Goal: Information Seeking & Learning: Learn about a topic

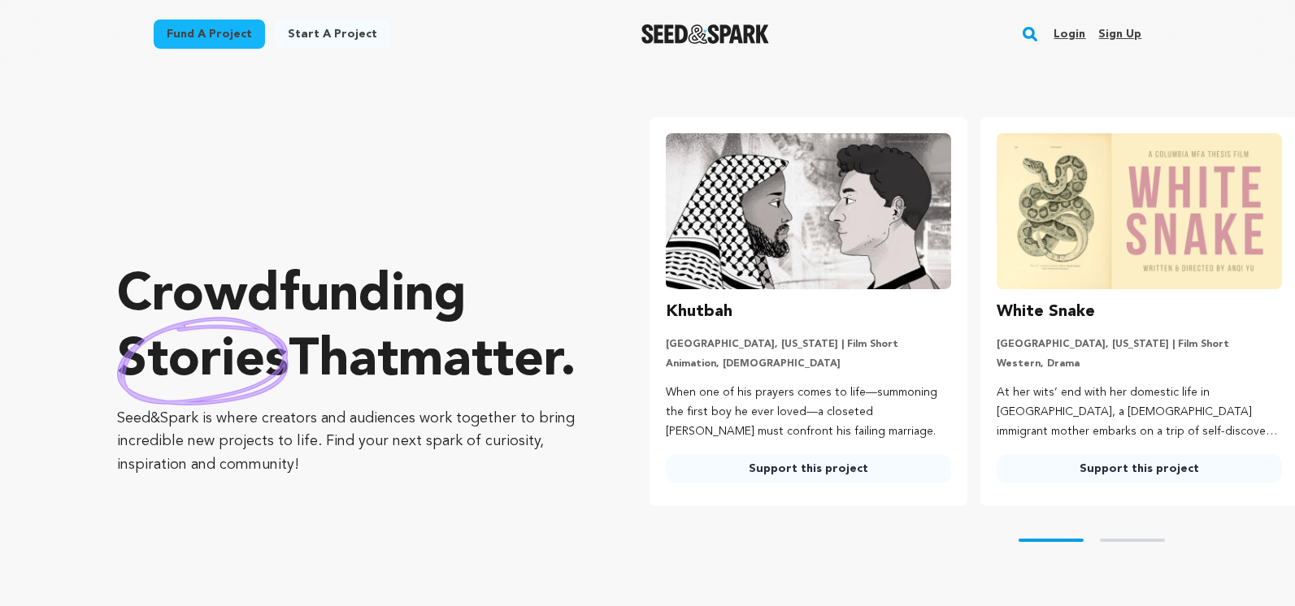
click at [1035, 37] on rect "button" at bounding box center [1030, 34] width 20 height 20
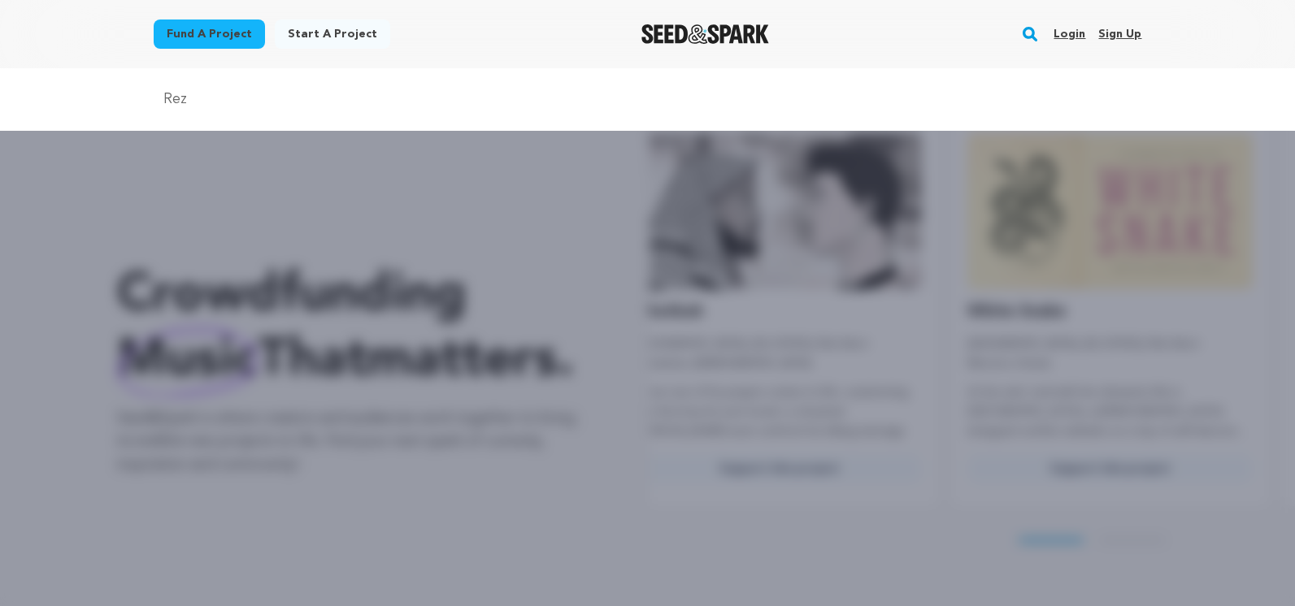
scroll to position [0, 4]
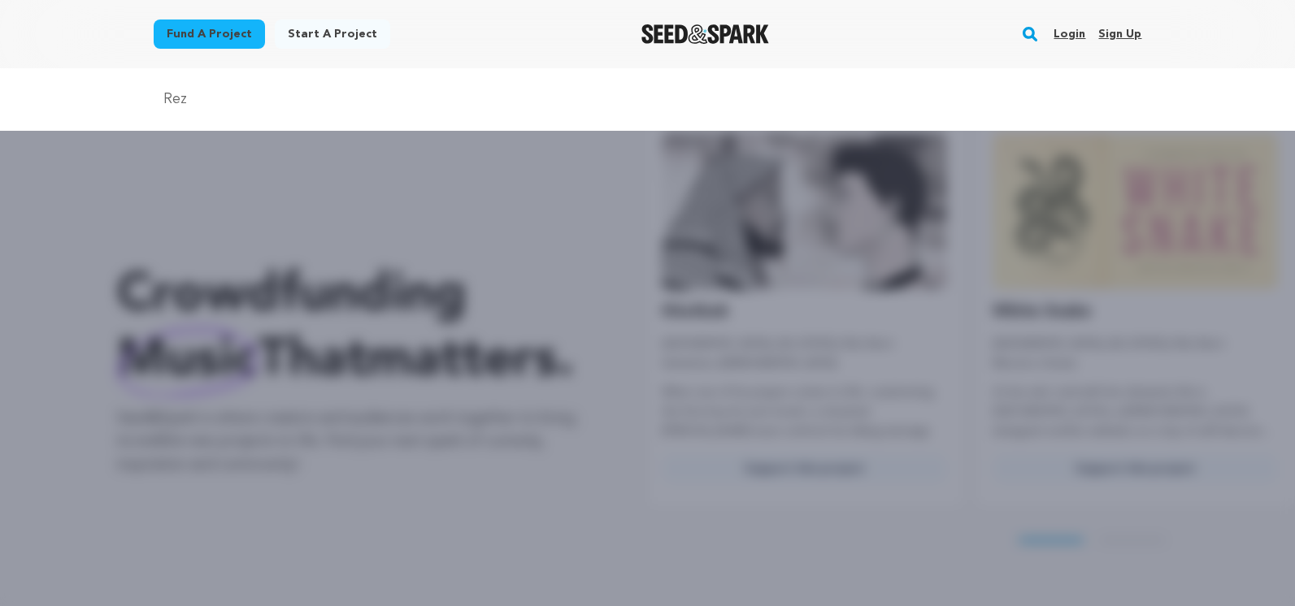
type input "Rez"
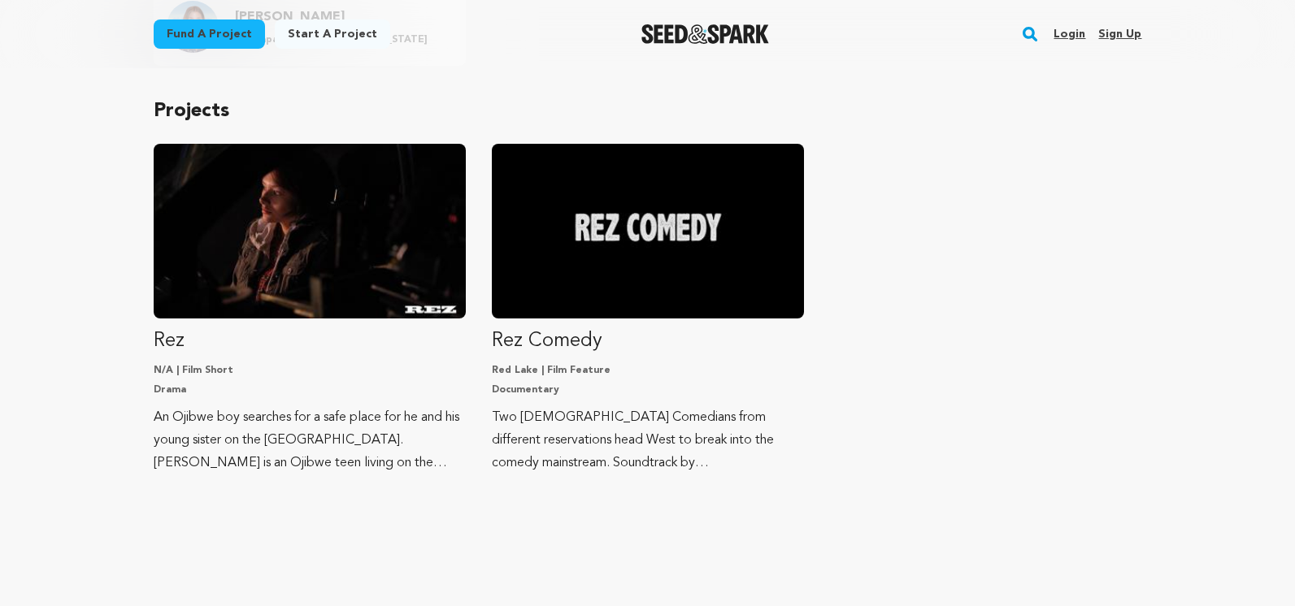
scroll to position [277, 0]
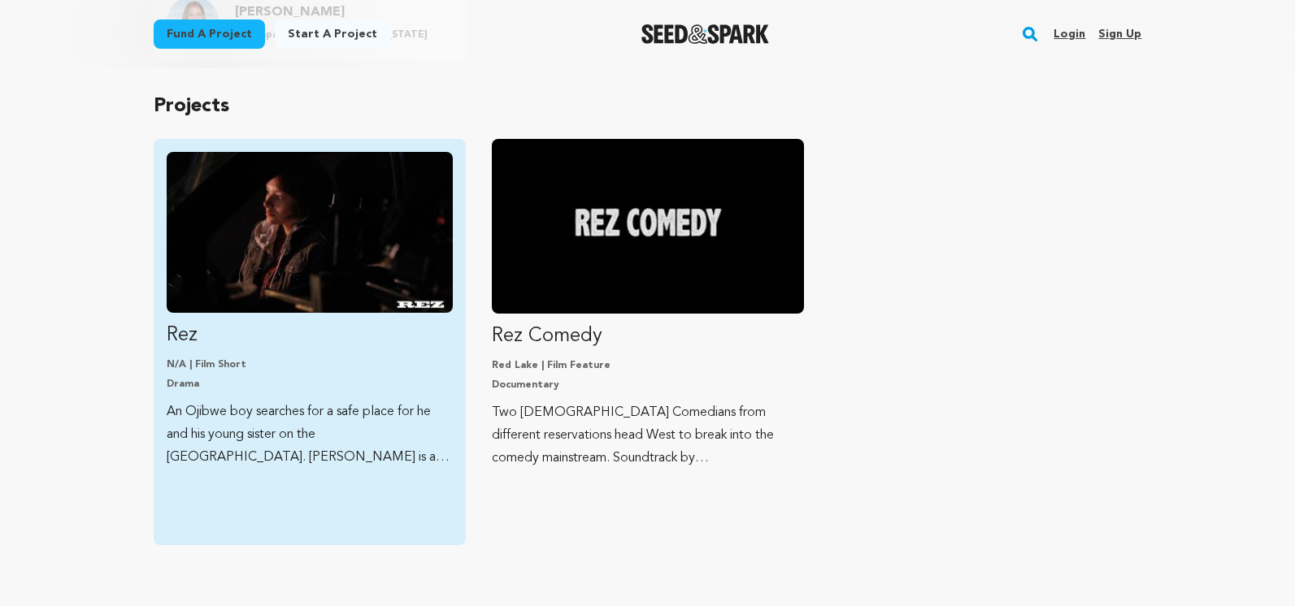
click at [300, 262] on img "Fund Rez" at bounding box center [310, 232] width 286 height 161
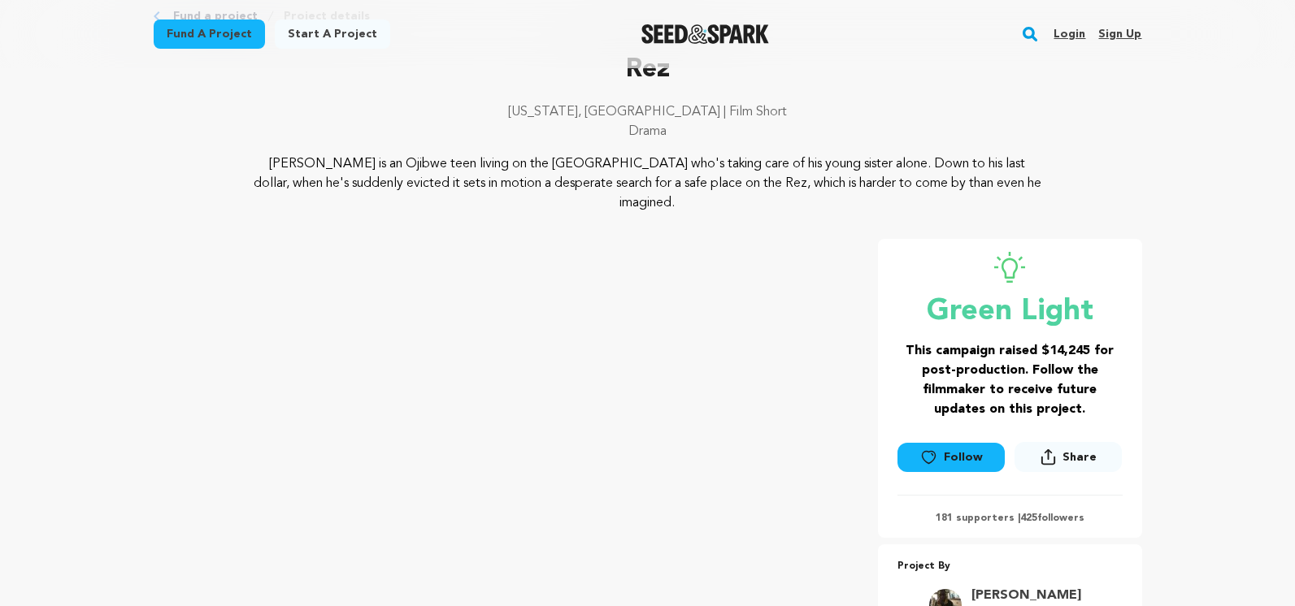
scroll to position [18, 0]
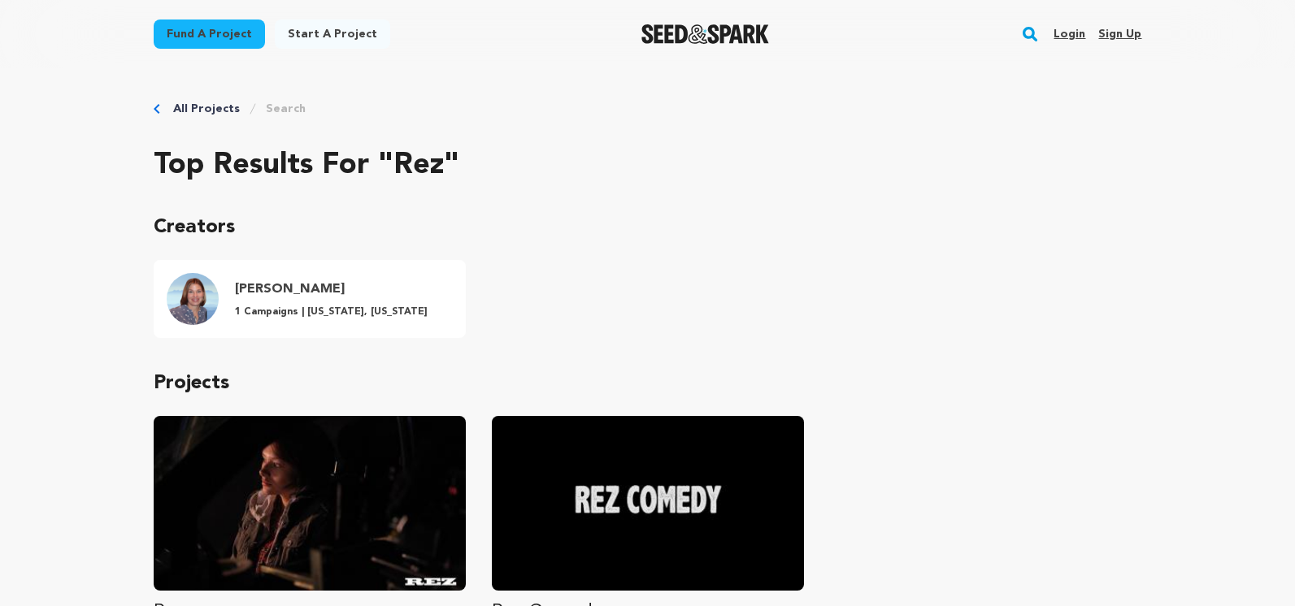
scroll to position [277, 0]
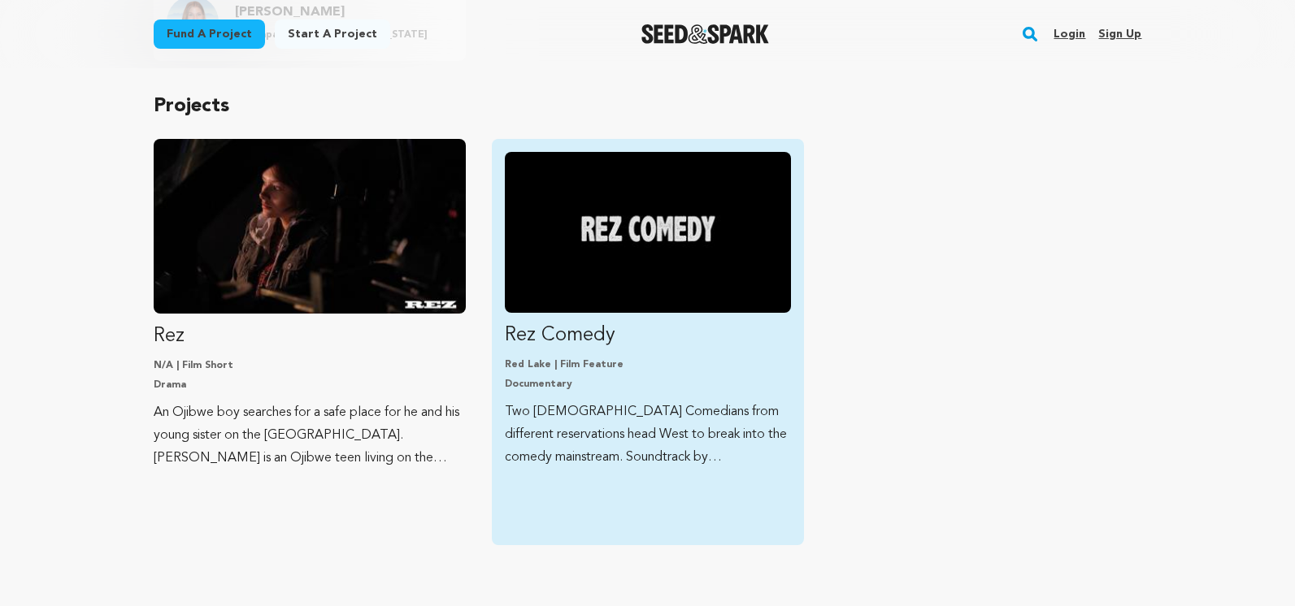
click at [705, 264] on img "Fund Rez Comedy" at bounding box center [648, 232] width 286 height 161
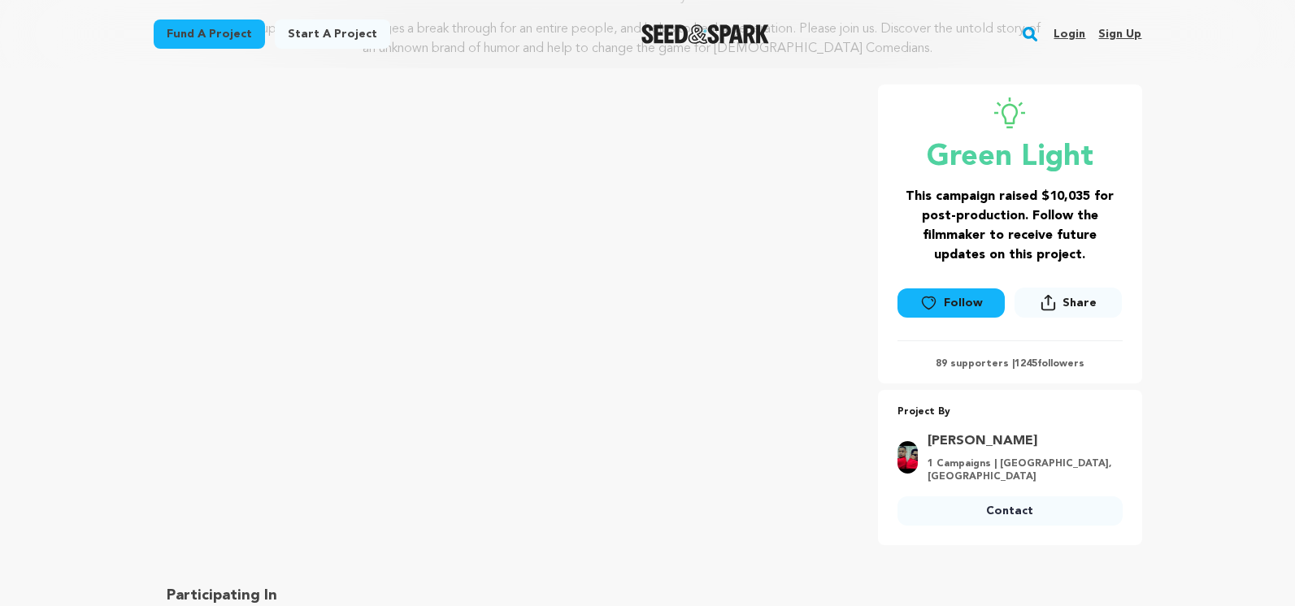
scroll to position [228, 0]
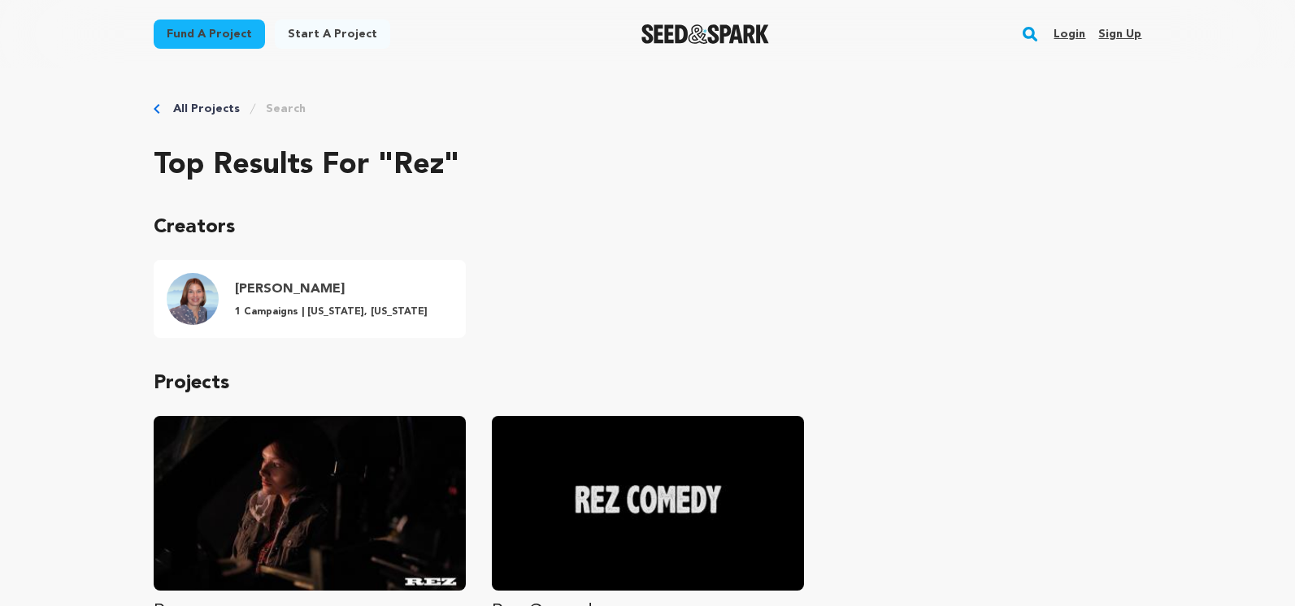
scroll to position [277, 0]
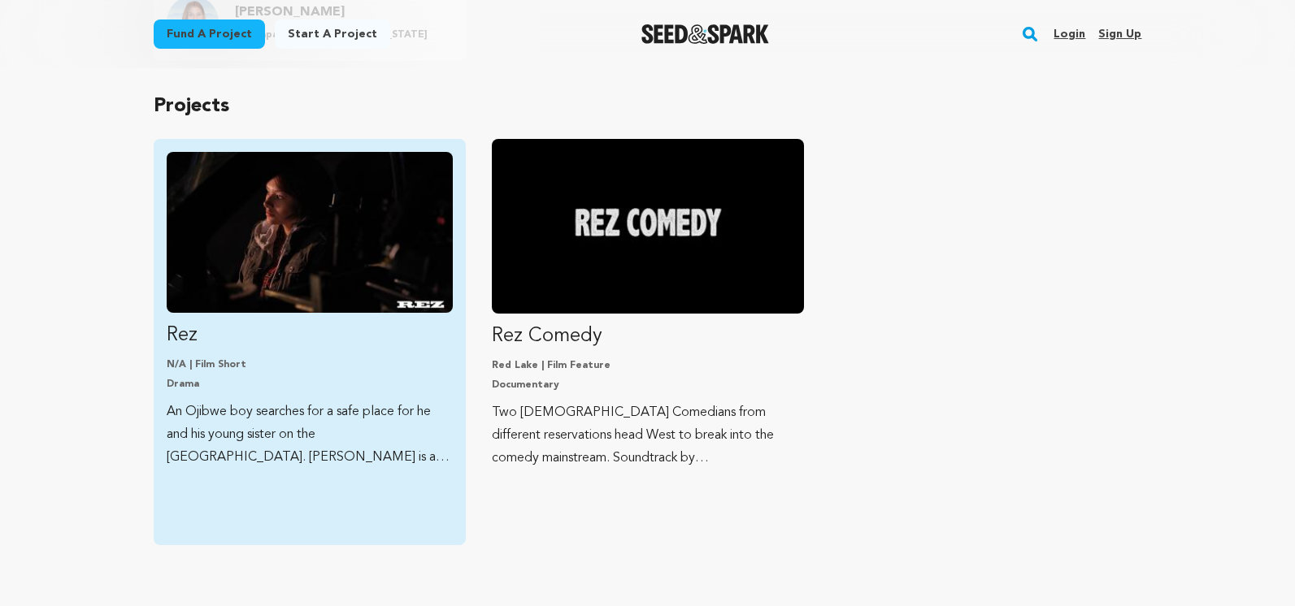
click at [274, 229] on img "Fund Rez" at bounding box center [310, 232] width 286 height 161
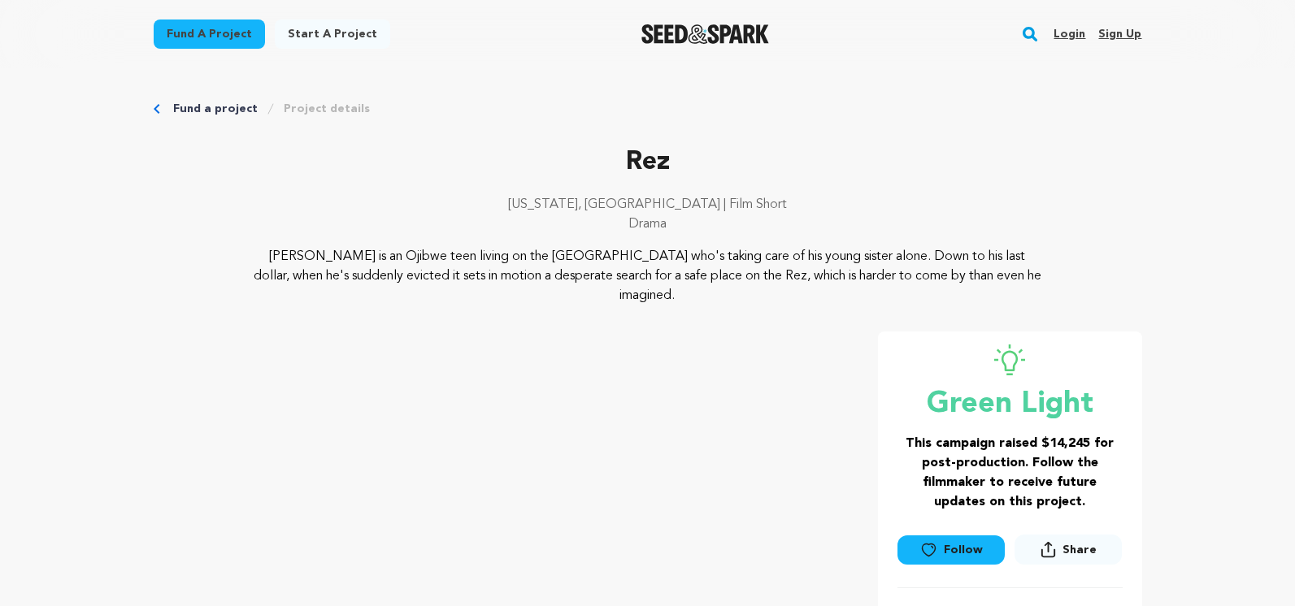
scroll to position [1, 0]
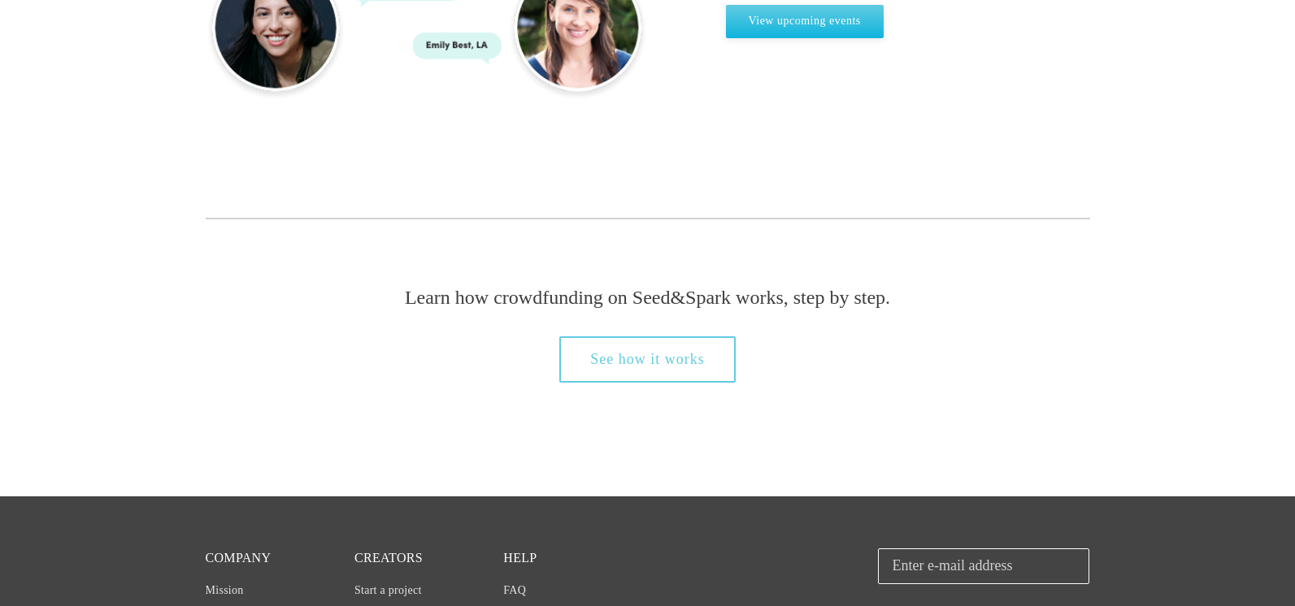
scroll to position [1632, 0]
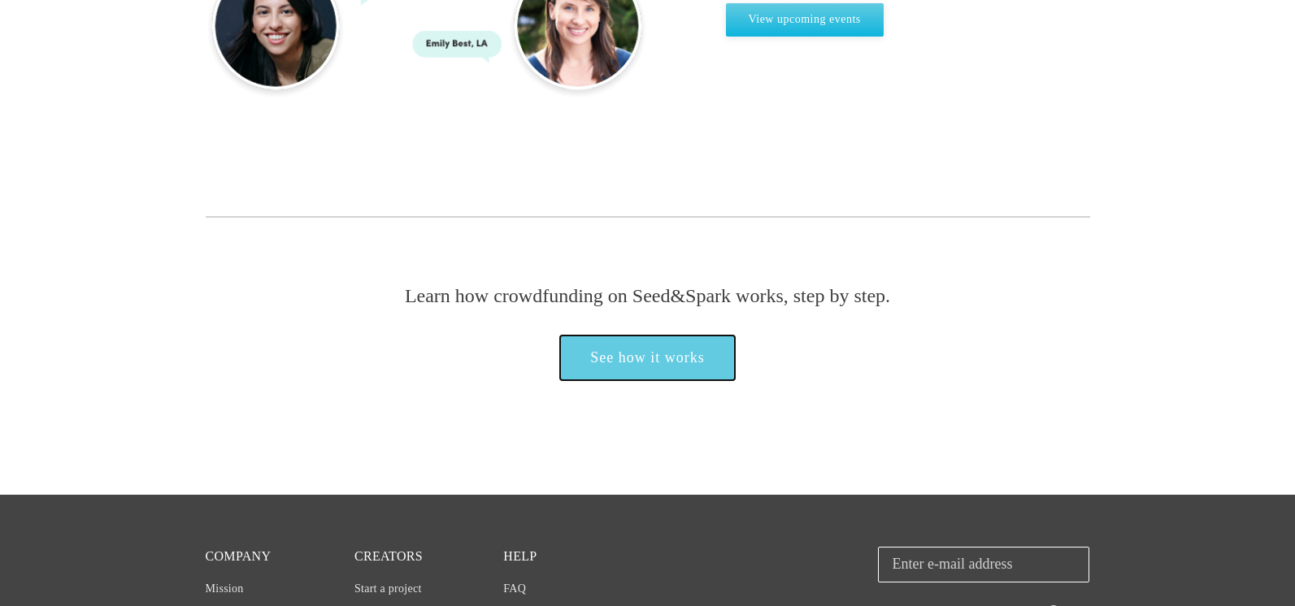
click at [642, 372] on link "See how it works" at bounding box center [647, 358] width 176 height 46
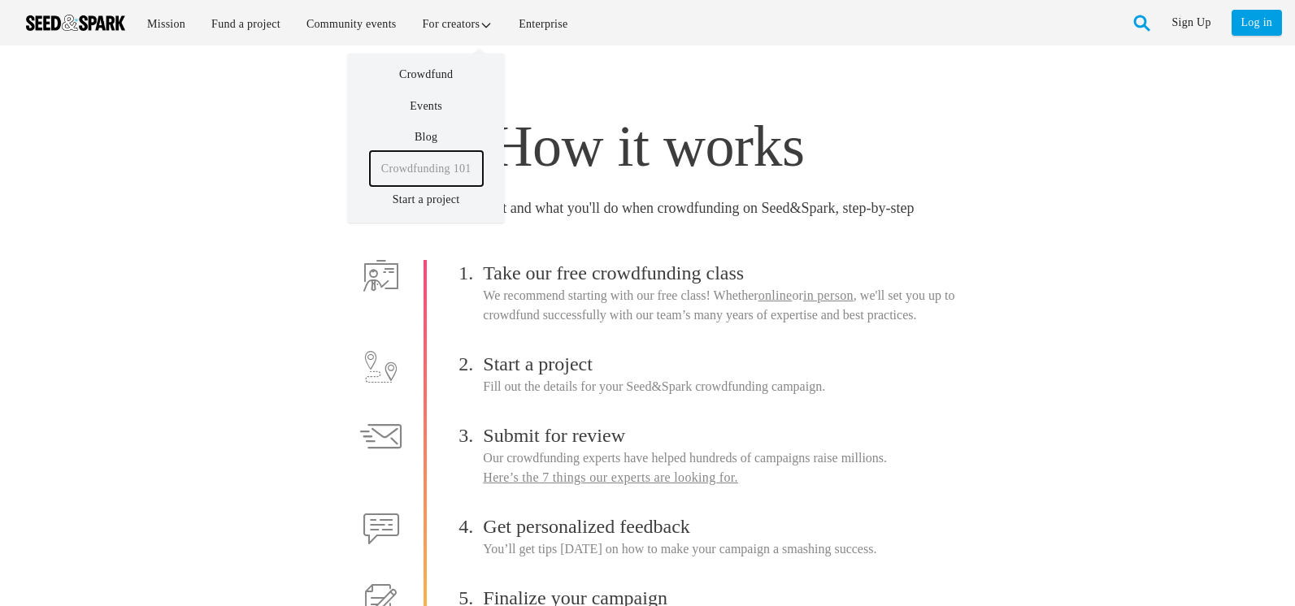
click at [435, 162] on link "Crowdfunding 101" at bounding box center [426, 168] width 113 height 35
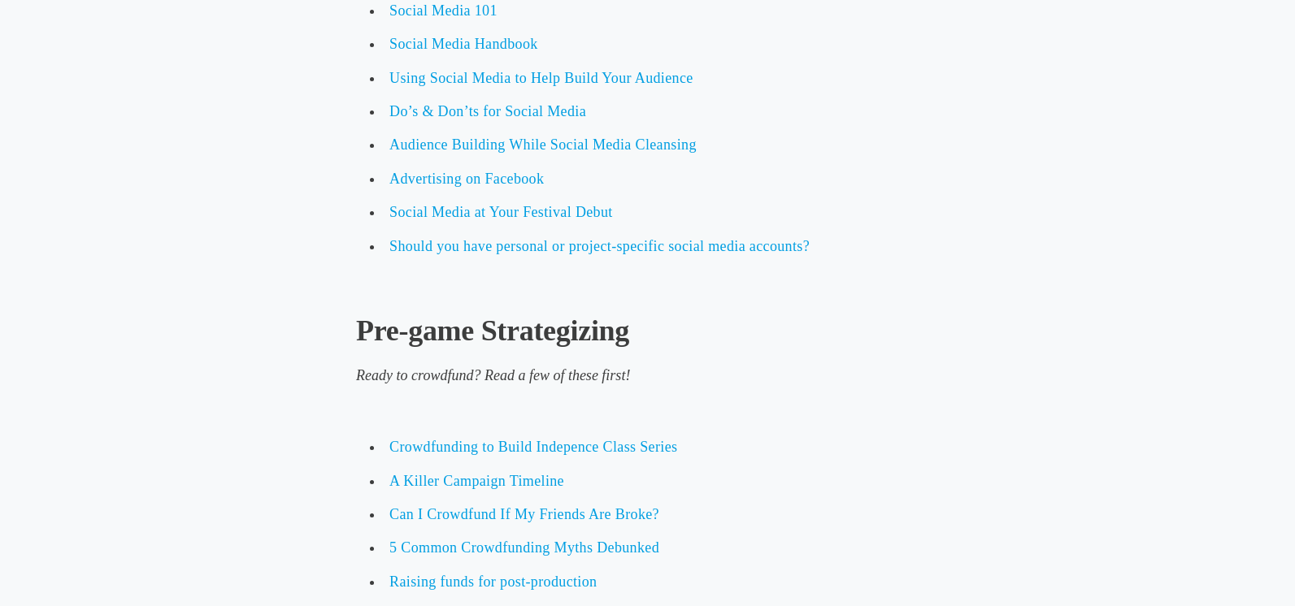
scroll to position [3306, 0]
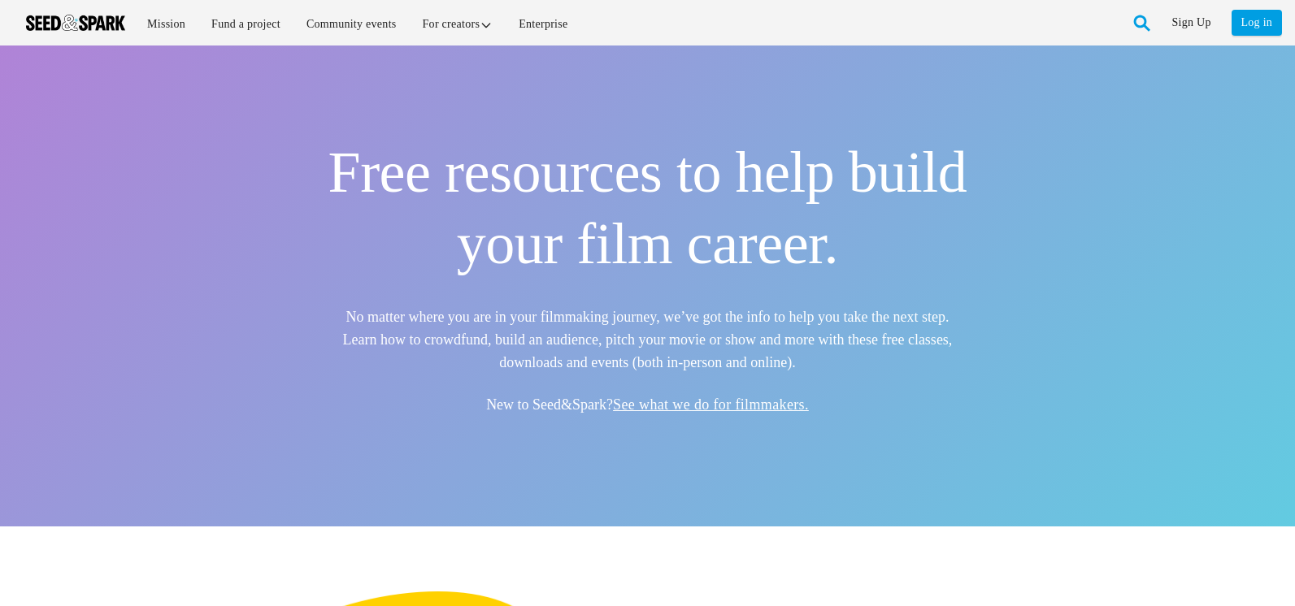
scroll to position [1632, 0]
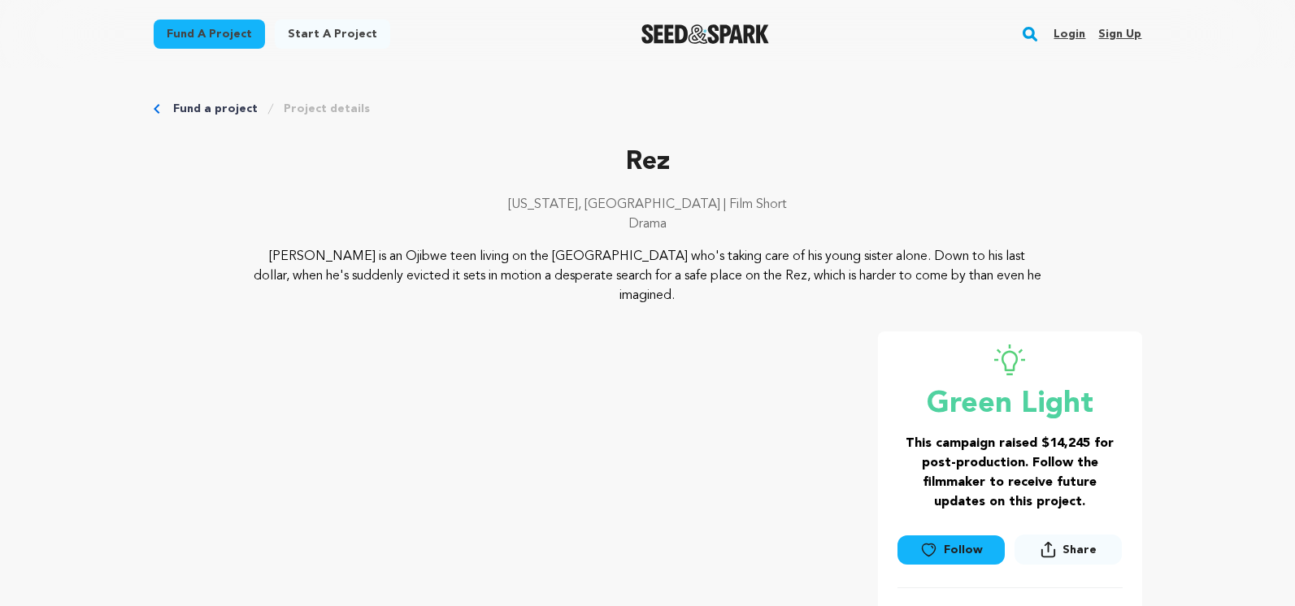
scroll to position [1, 0]
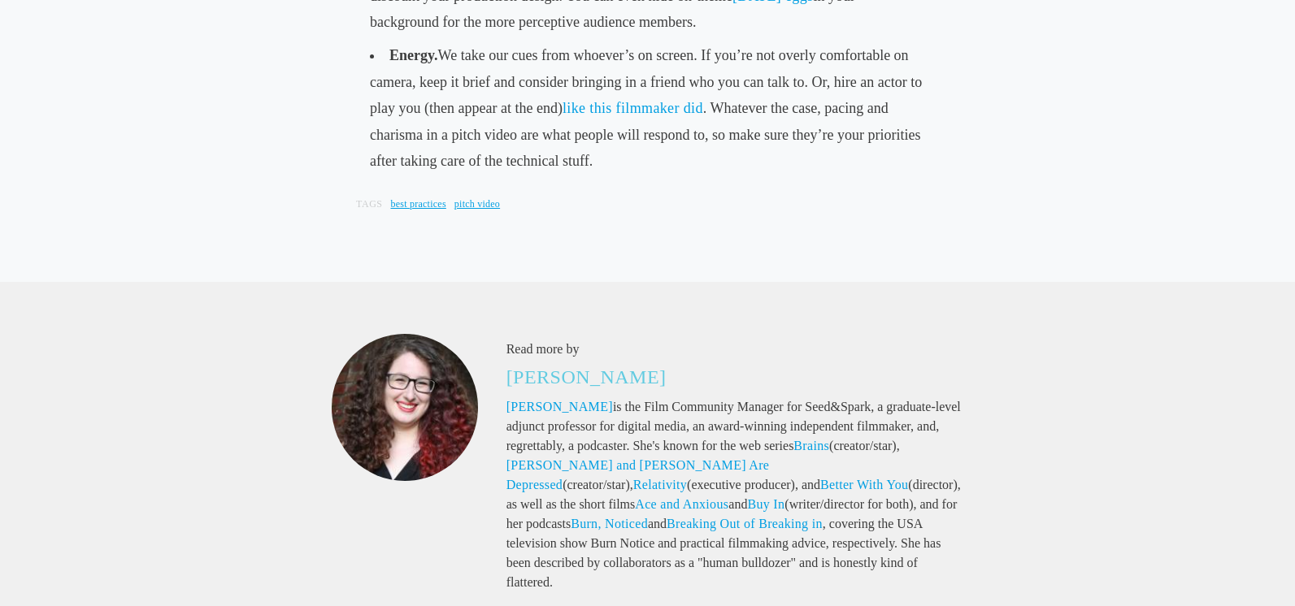
scroll to position [2984, 0]
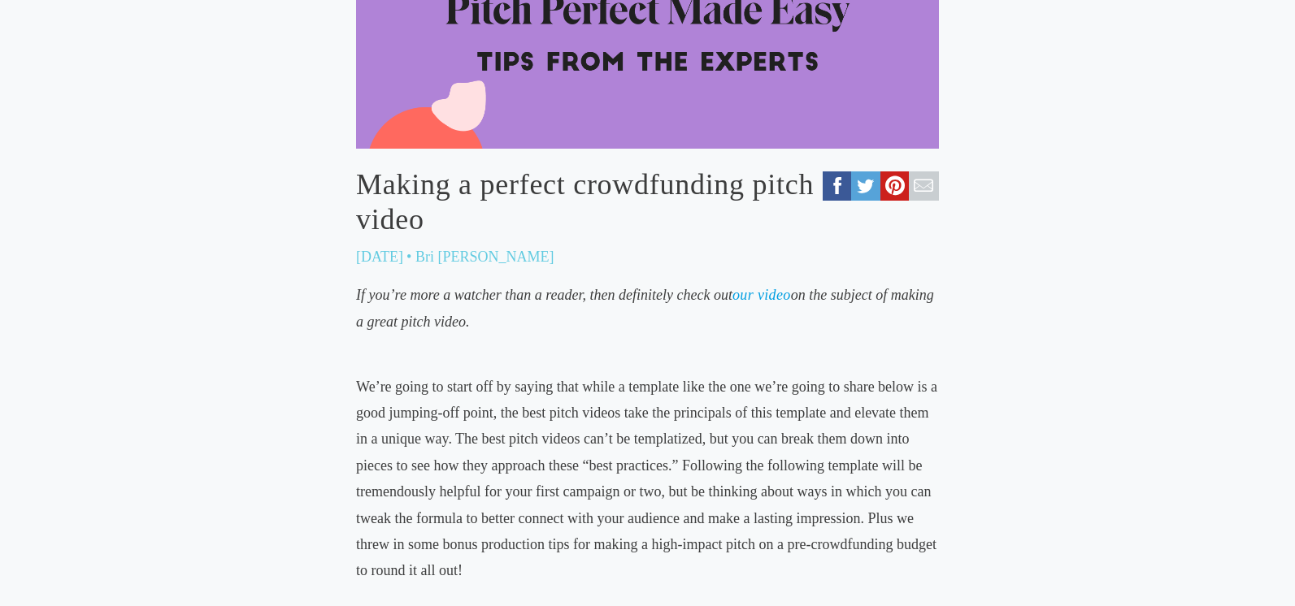
scroll to position [496, 0]
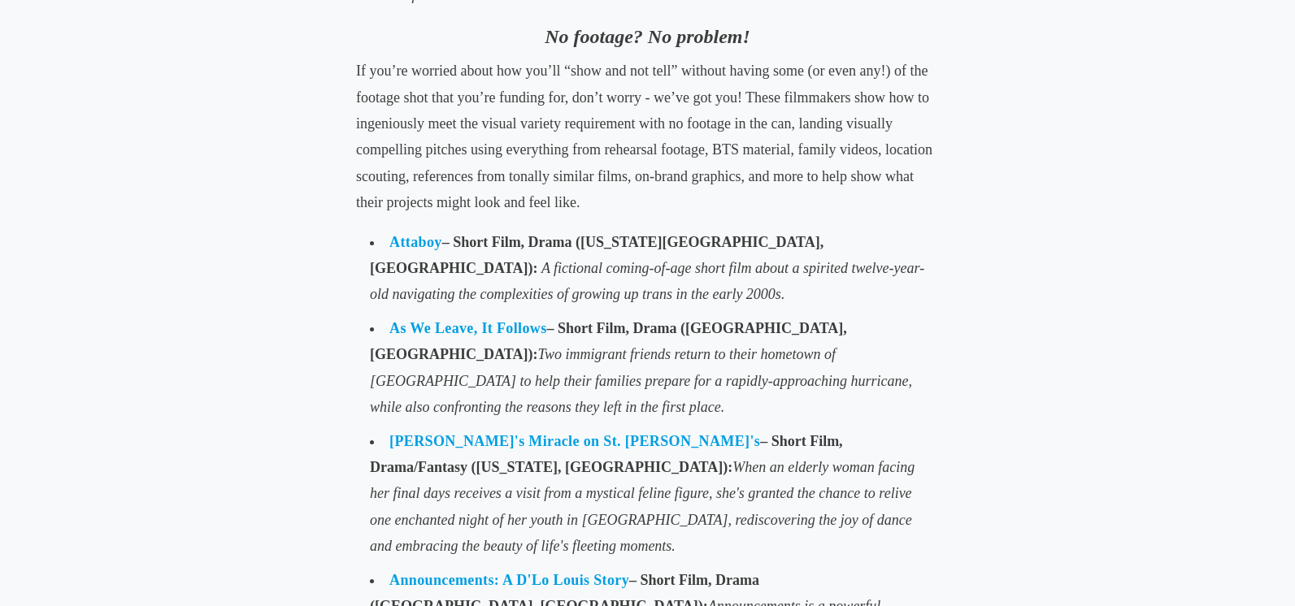
scroll to position [1872, 0]
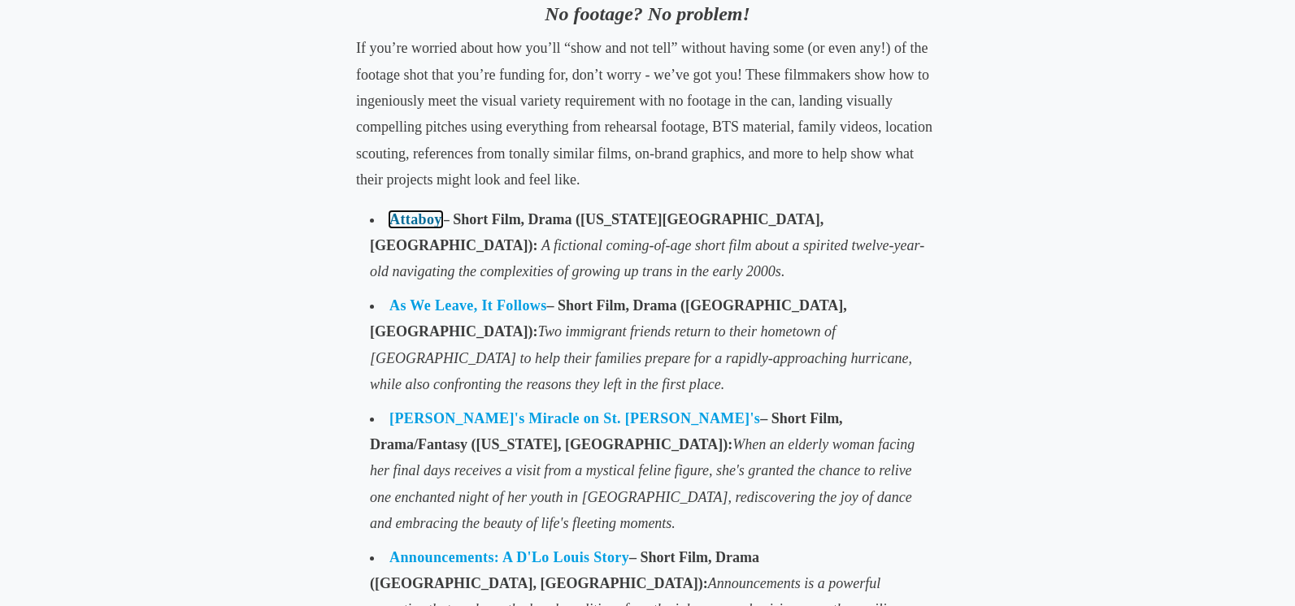
click at [425, 211] on link "Attaboy" at bounding box center [415, 219] width 53 height 16
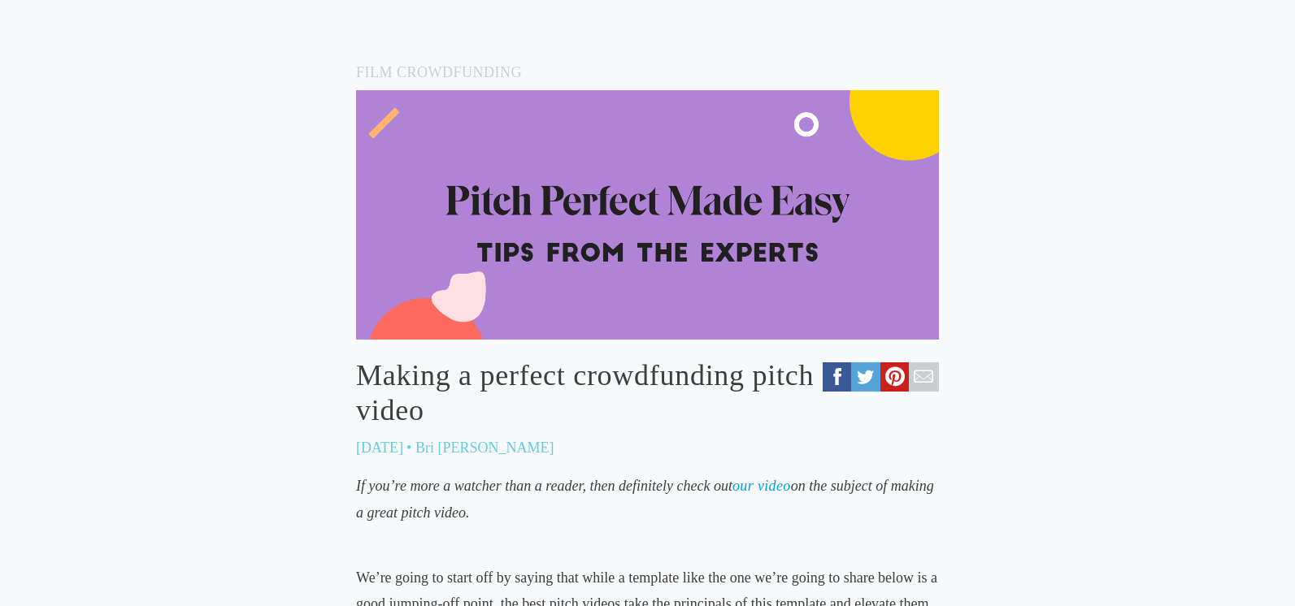
scroll to position [307, 0]
